Goal: Task Accomplishment & Management: Use online tool/utility

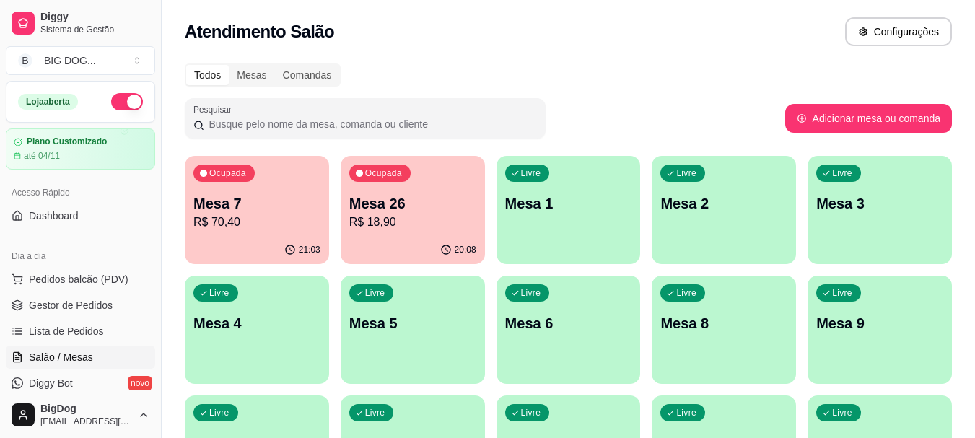
click at [276, 204] on p "Mesa 7" at bounding box center [256, 203] width 127 height 20
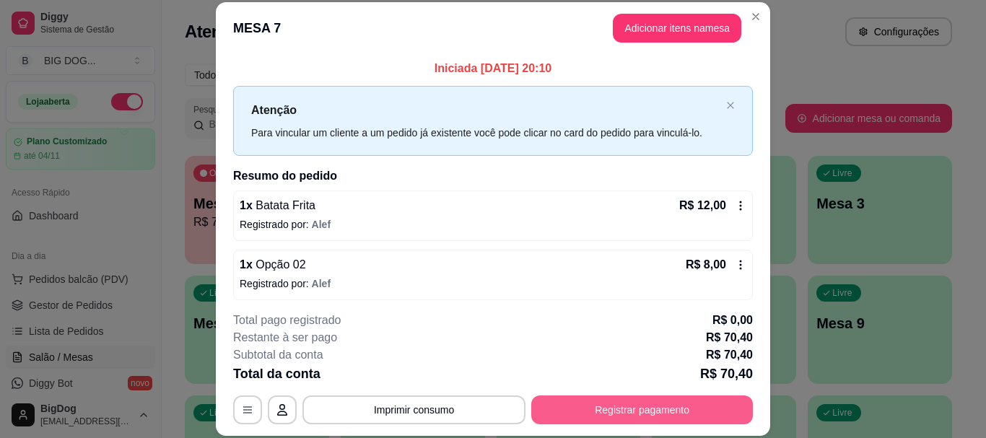
click at [648, 406] on button "Registrar pagamento" at bounding box center [642, 409] width 222 height 29
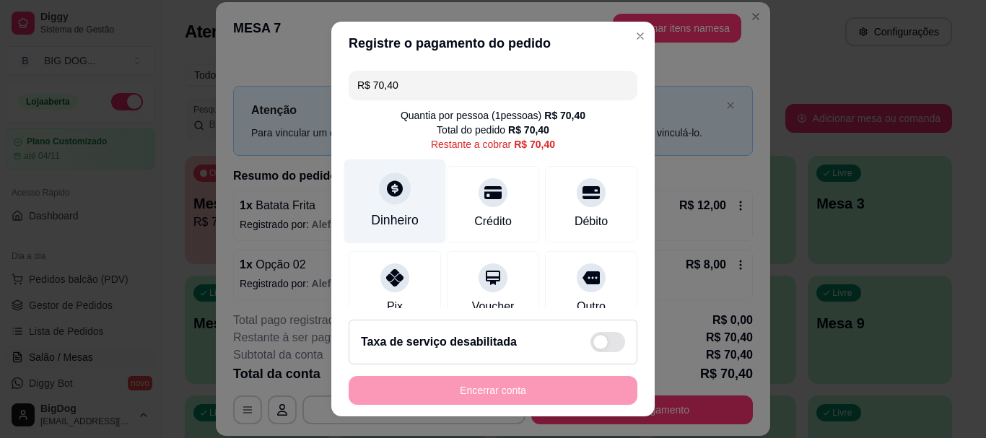
click at [393, 196] on icon at bounding box center [394, 189] width 19 height 19
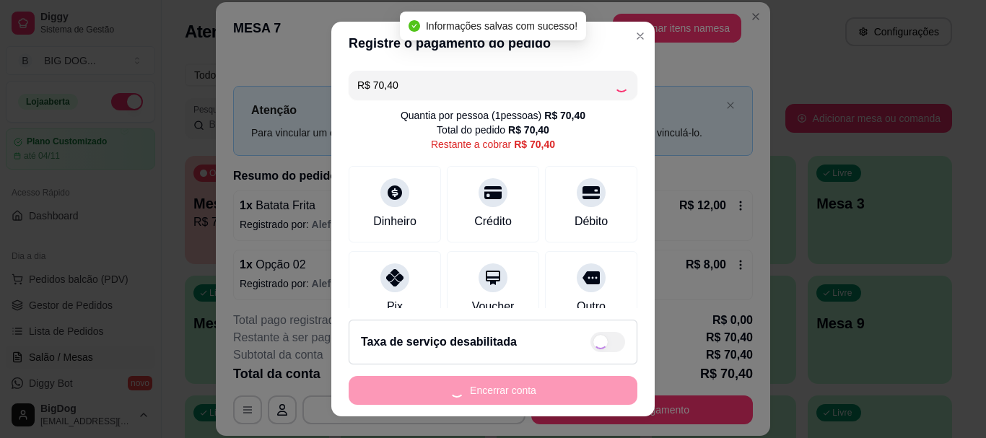
type input "R$ 0,00"
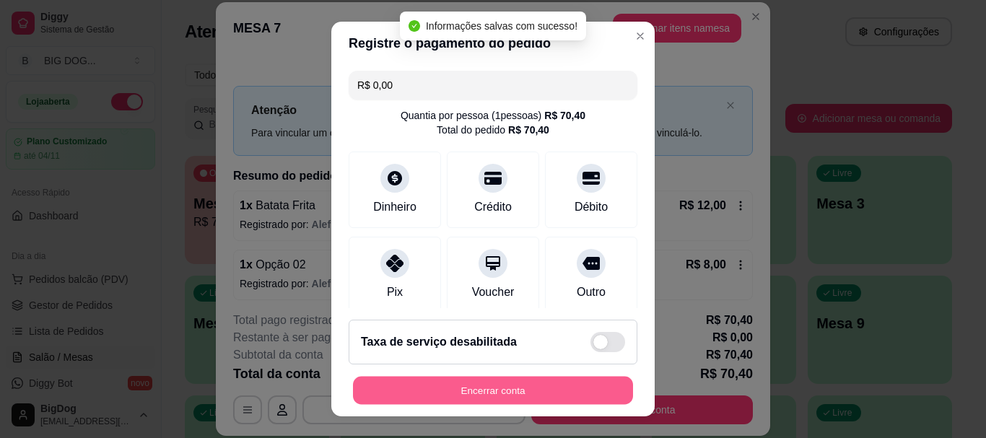
click at [493, 388] on button "Encerrar conta" at bounding box center [493, 390] width 280 height 28
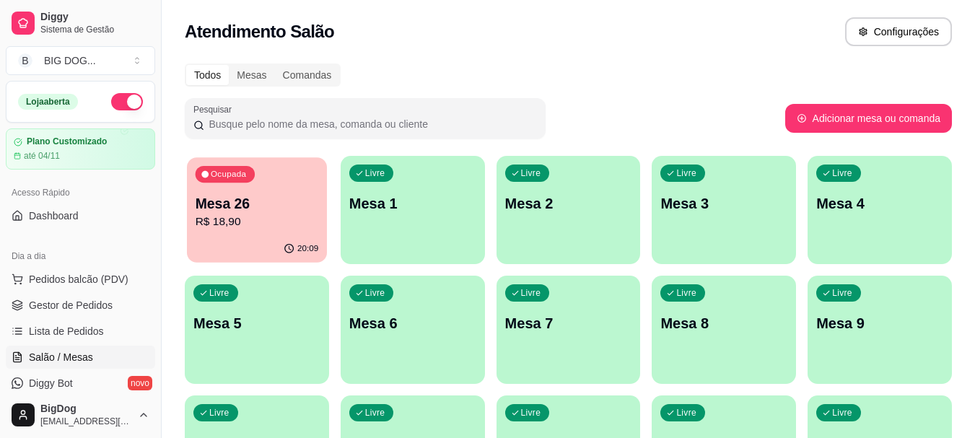
click at [272, 198] on p "Mesa 26" at bounding box center [257, 203] width 123 height 19
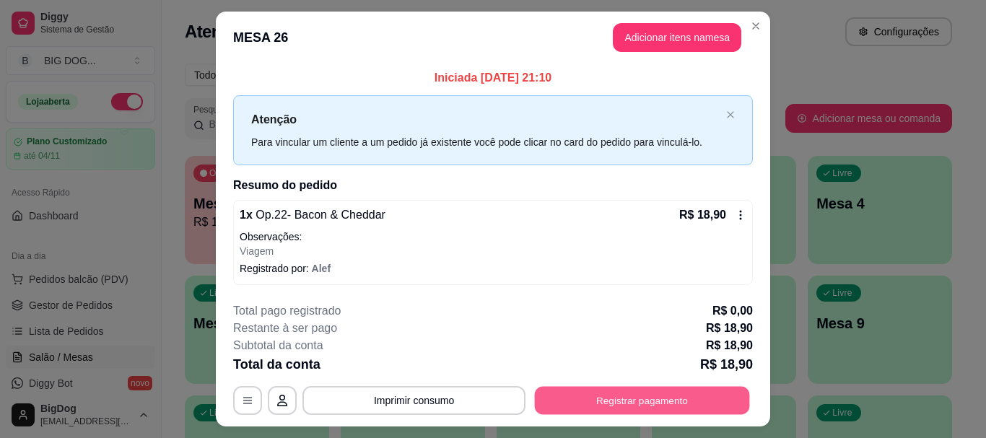
click at [618, 403] on button "Registrar pagamento" at bounding box center [642, 401] width 215 height 28
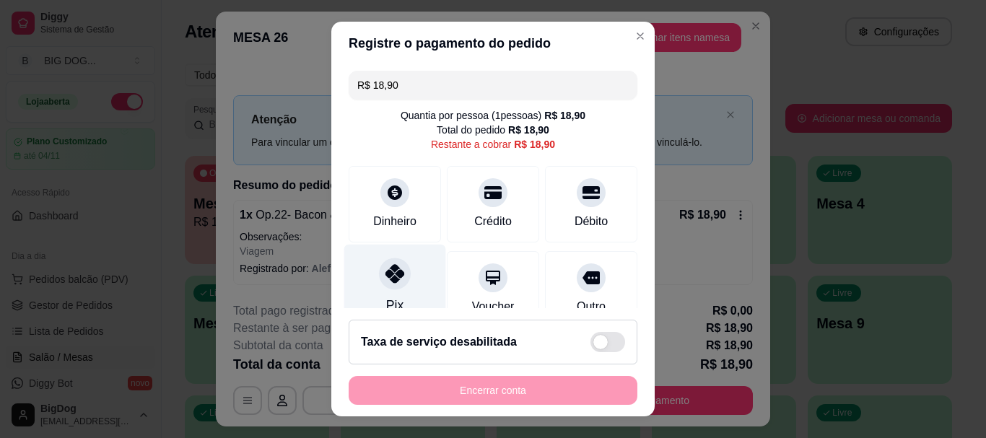
click at [386, 271] on icon at bounding box center [394, 274] width 19 height 19
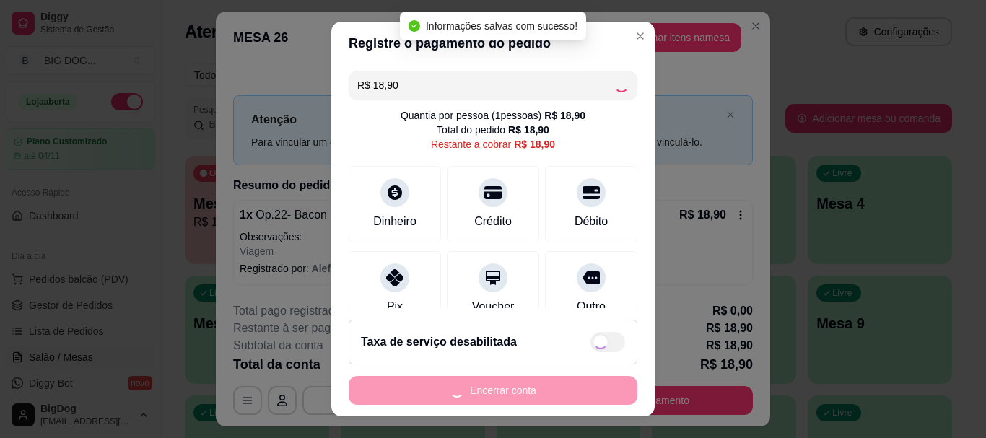
type input "R$ 0,00"
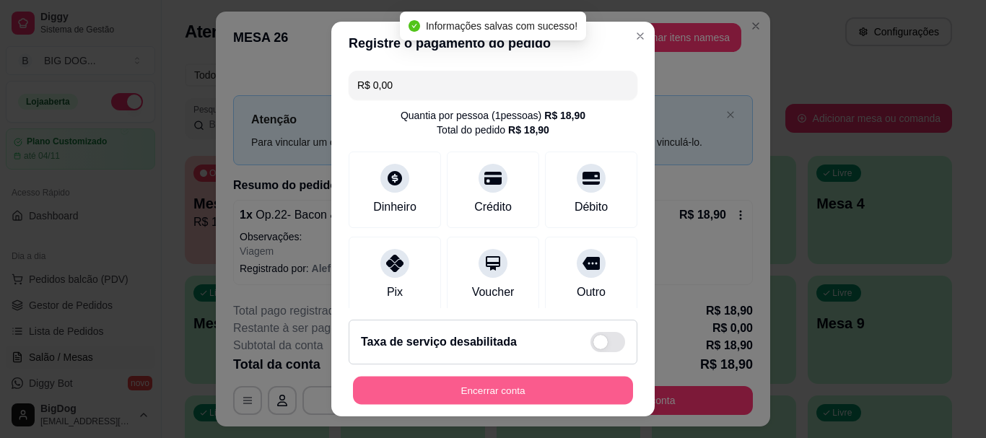
click at [480, 393] on button "Encerrar conta" at bounding box center [493, 390] width 280 height 28
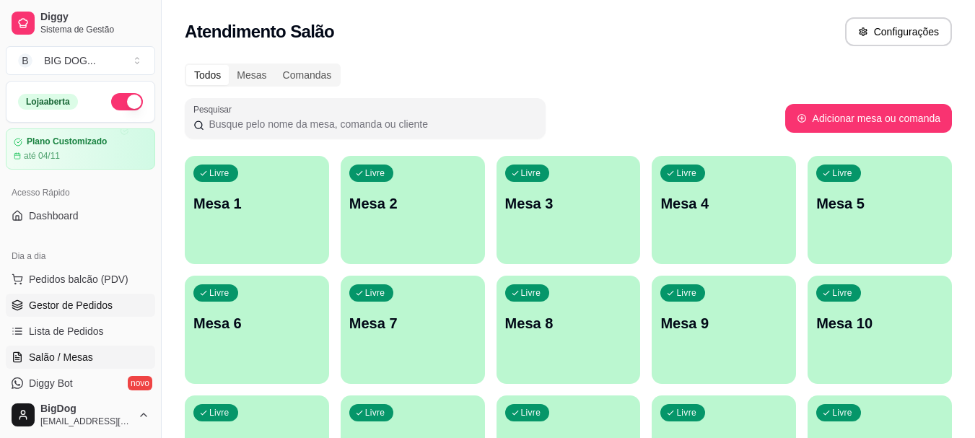
click at [101, 297] on link "Gestor de Pedidos" at bounding box center [80, 305] width 149 height 23
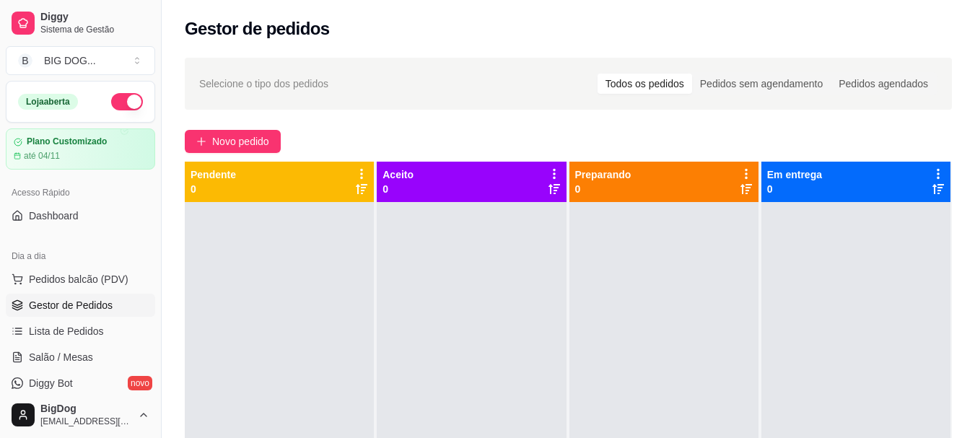
click at [6, 294] on link "Gestor de Pedidos" at bounding box center [80, 305] width 149 height 23
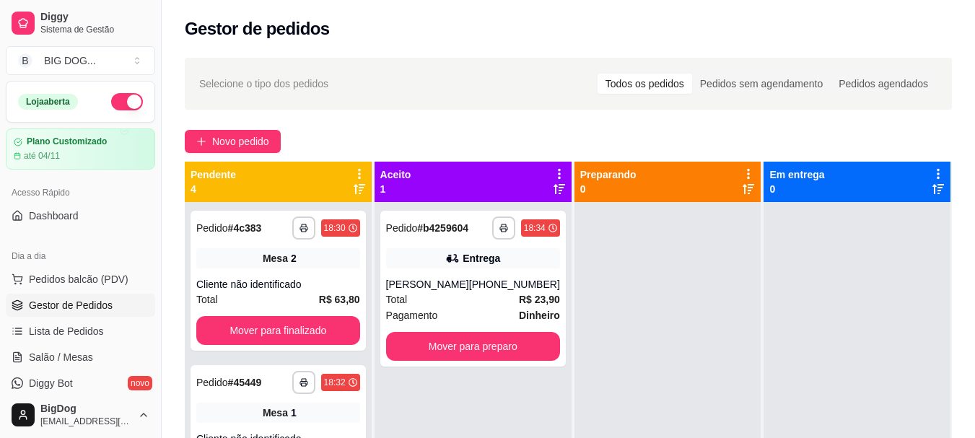
click at [6, 294] on link "Gestor de Pedidos" at bounding box center [80, 305] width 149 height 23
